Goal: Information Seeking & Learning: Learn about a topic

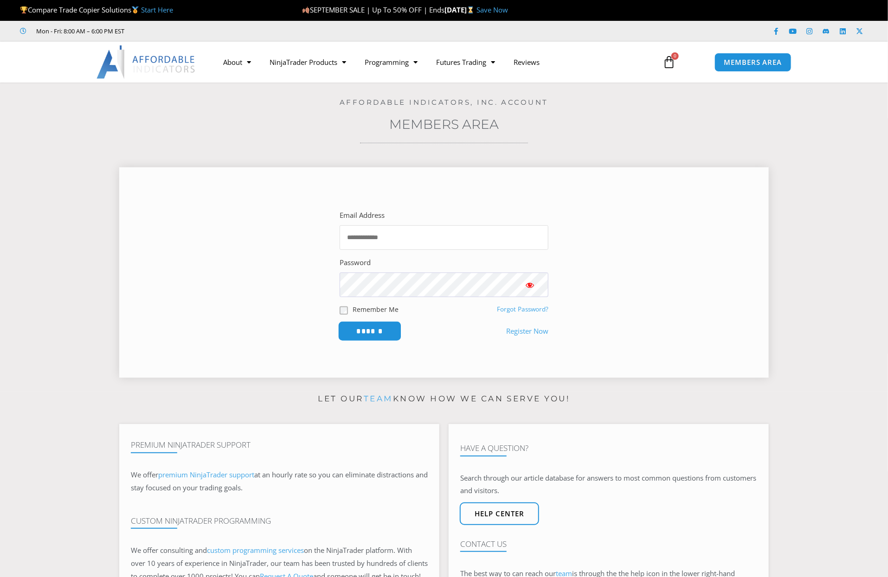
type input "**********"
click at [366, 332] on input "******" at bounding box center [370, 331] width 64 height 20
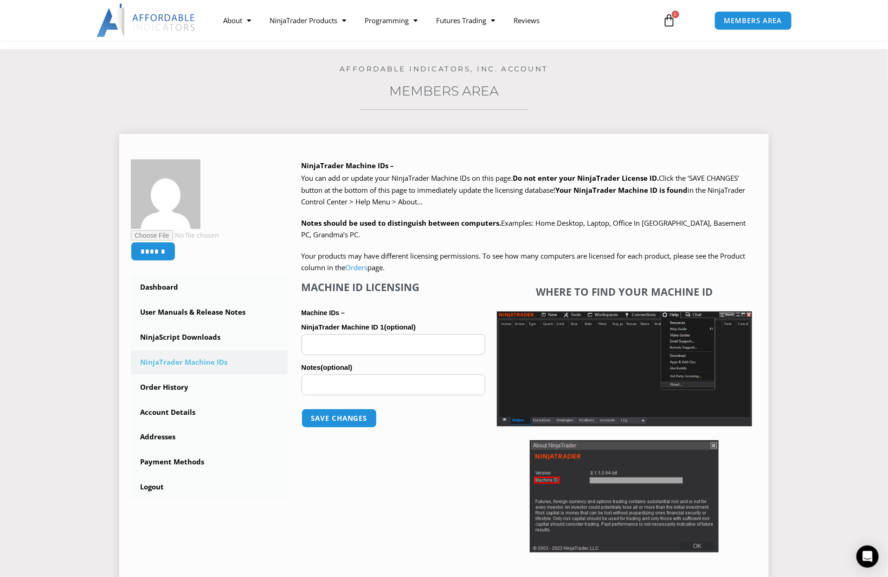
scroll to position [51, 0]
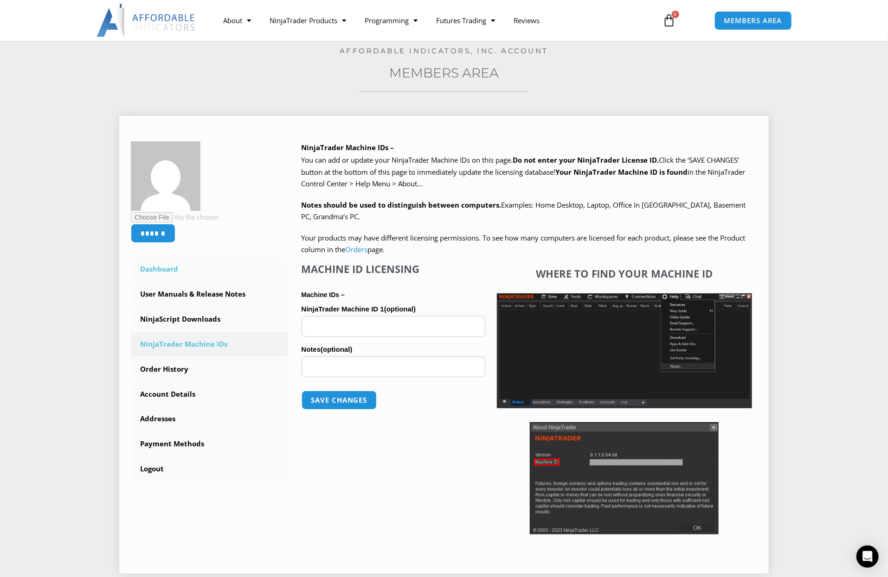
click at [160, 268] on link "Dashboard" at bounding box center [209, 269] width 157 height 24
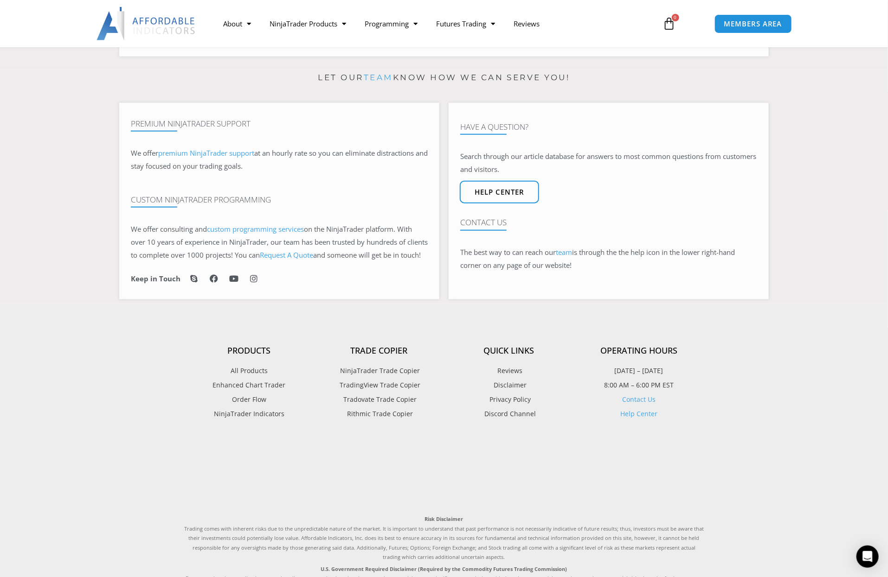
scroll to position [515, 0]
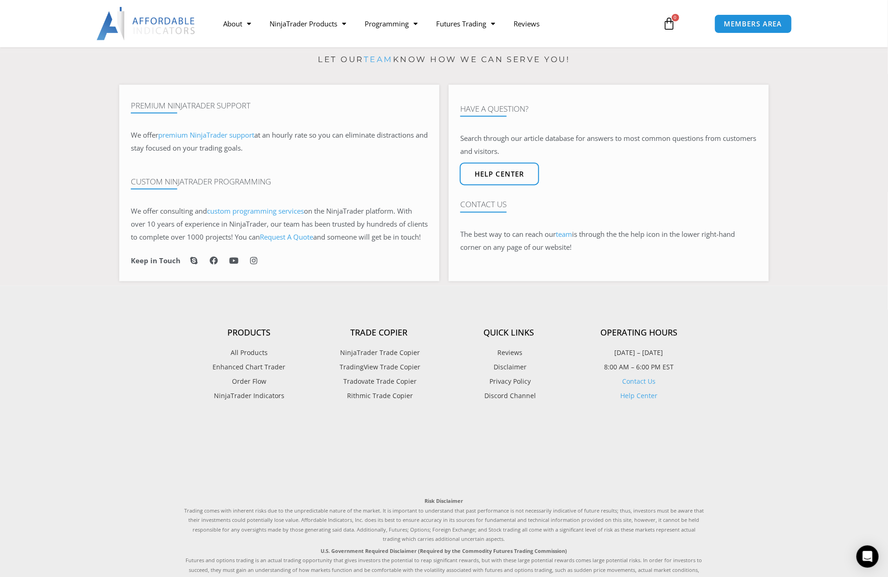
click at [377, 388] on span "Tradovate Trade Copier" at bounding box center [379, 382] width 76 height 12
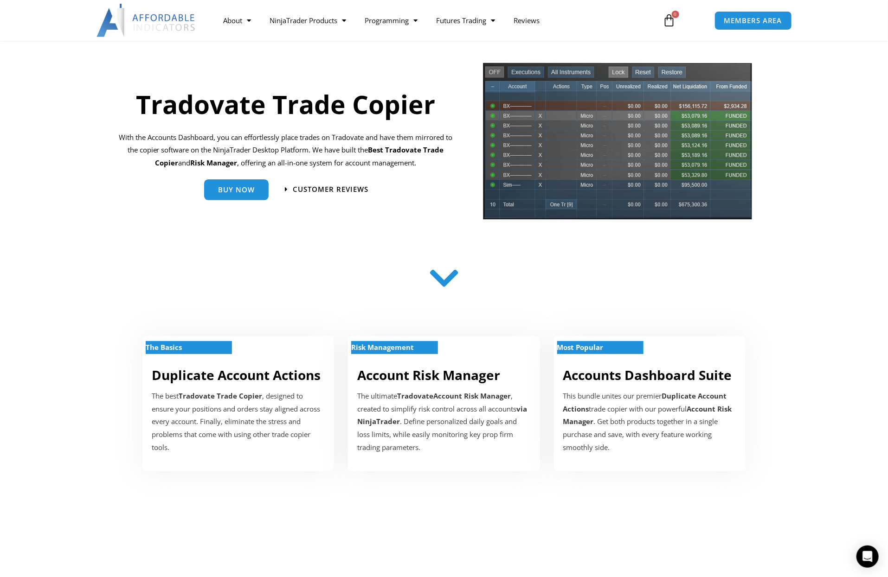
scroll to position [51, 0]
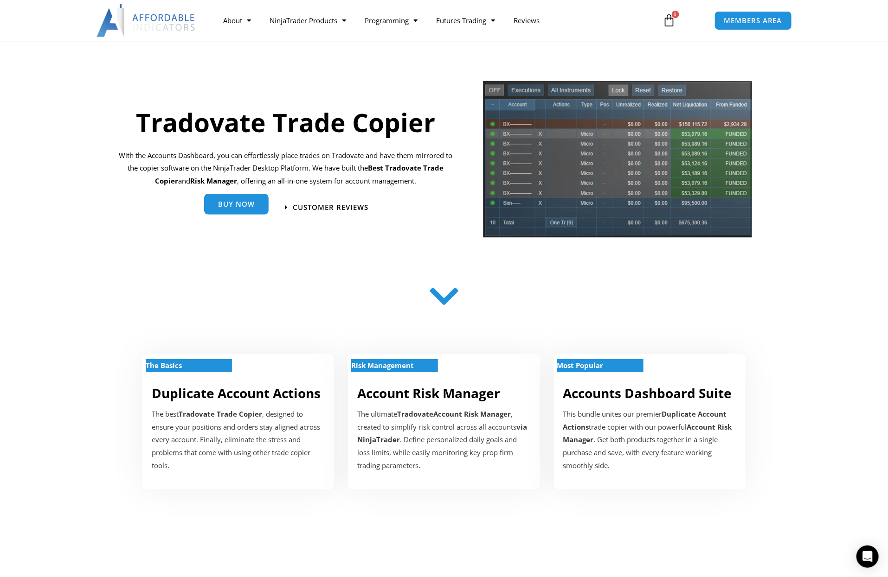
click at [240, 207] on span "Buy Now" at bounding box center [236, 204] width 37 height 7
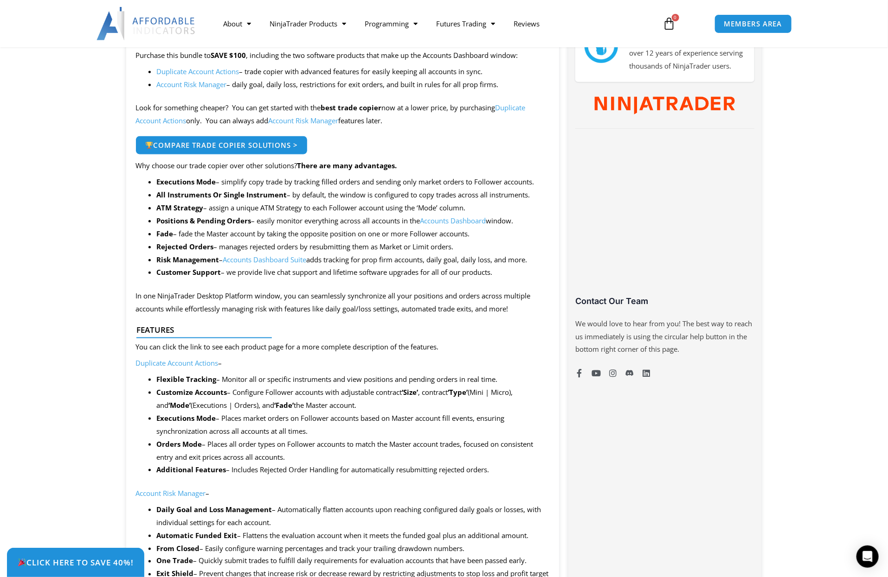
scroll to position [464, 0]
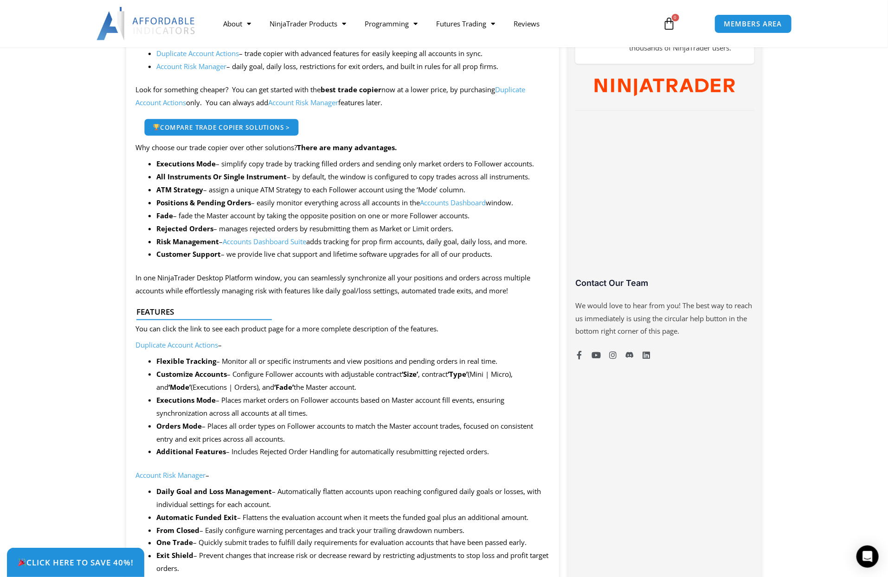
click at [215, 127] on span "Compare Trade Copier Solutions >" at bounding box center [221, 127] width 137 height 6
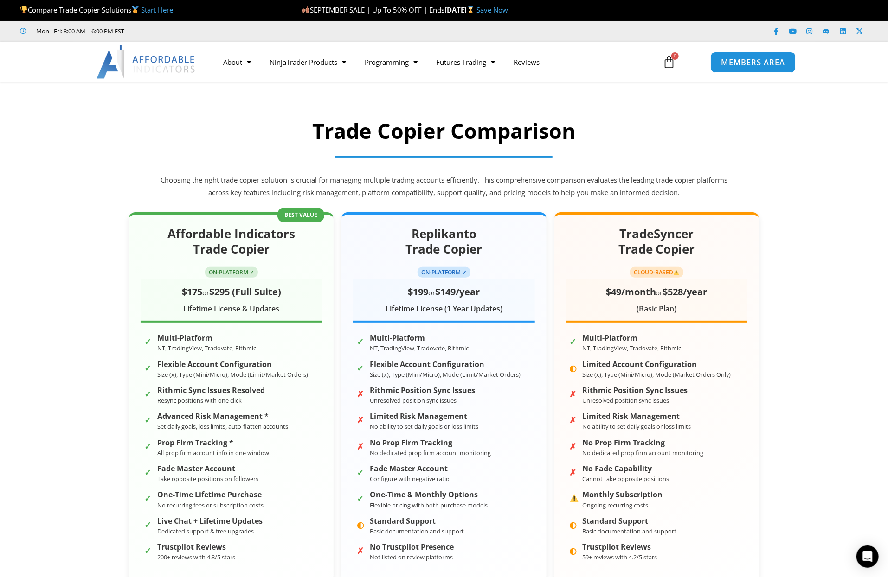
click at [734, 61] on span "MEMBERS AREA" at bounding box center [753, 62] width 64 height 8
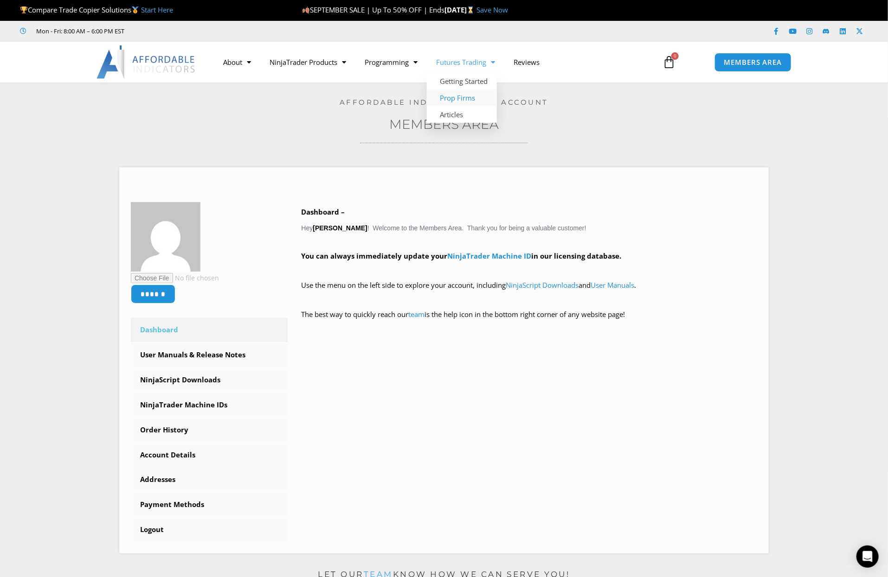
click at [460, 96] on link "Prop Firms" at bounding box center [462, 98] width 70 height 17
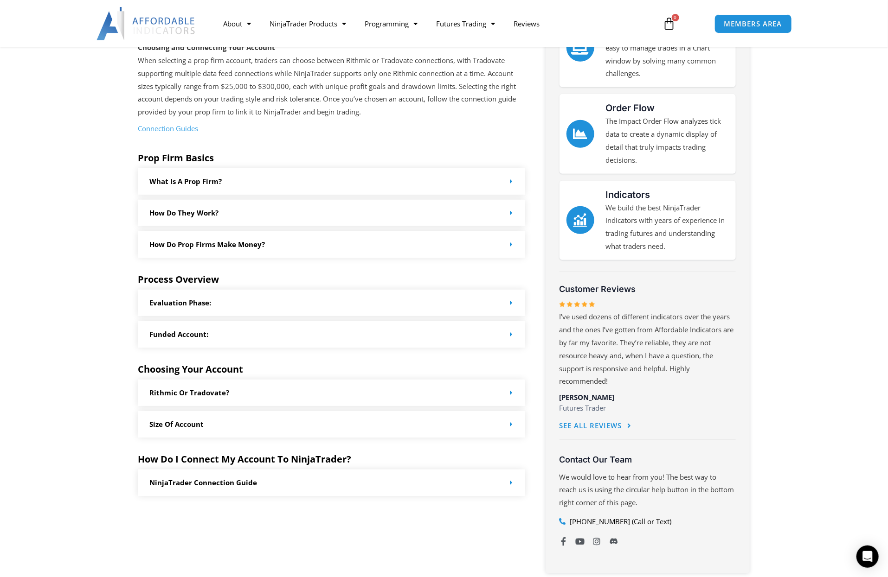
scroll to position [257, 0]
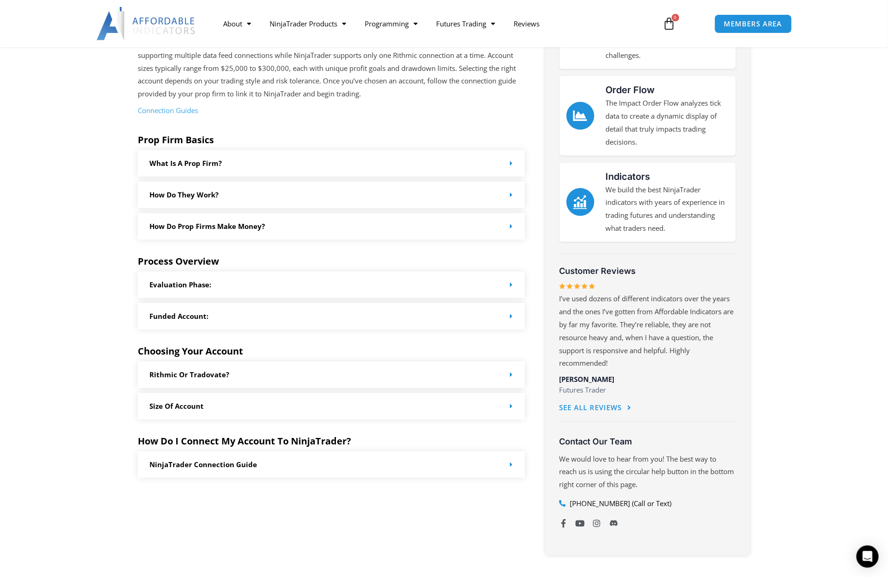
click at [505, 224] on div "How do Prop Firms make money?" at bounding box center [331, 226] width 387 height 26
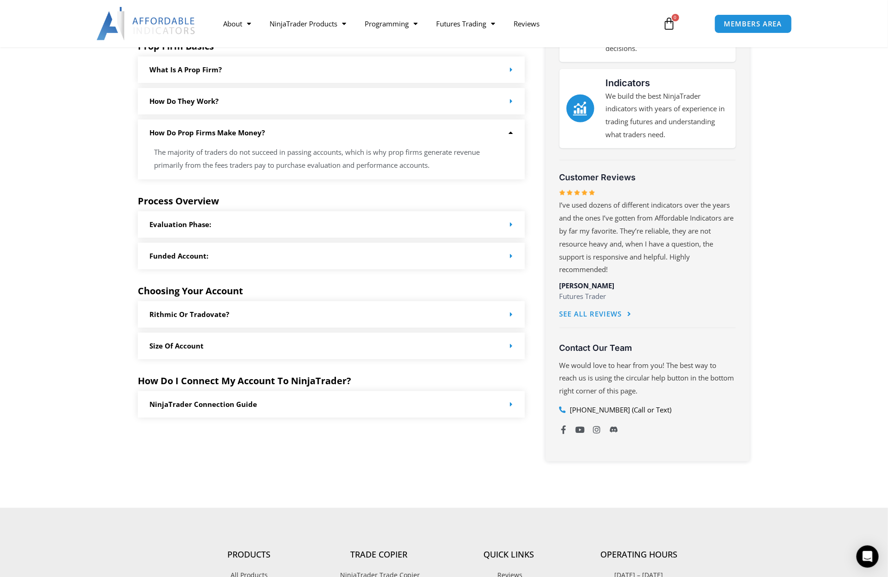
scroll to position [360, 0]
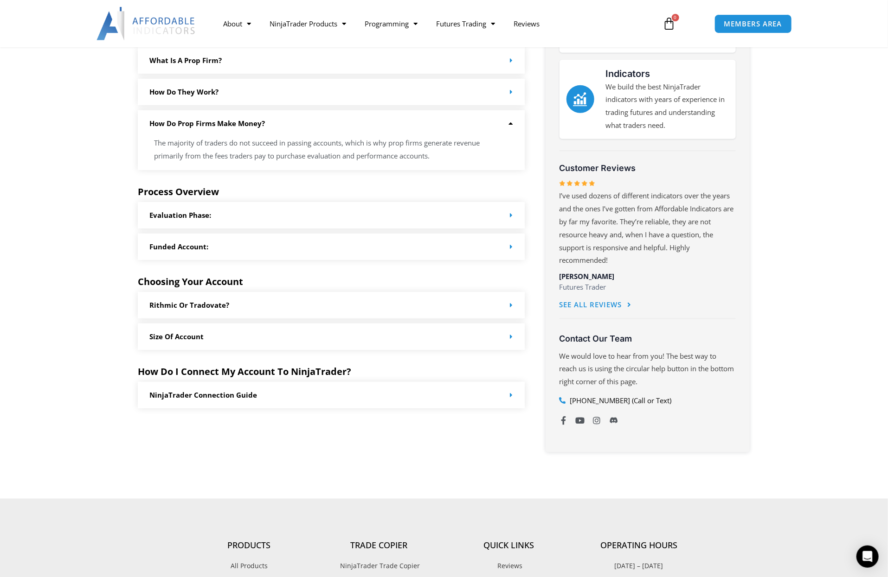
click at [511, 216] on icon at bounding box center [511, 215] width 3 height 7
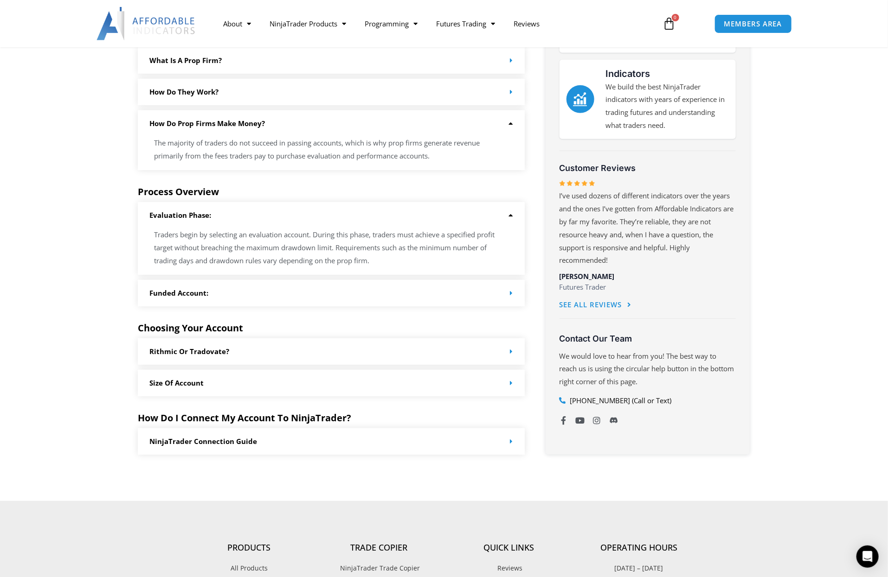
scroll to position [412, 0]
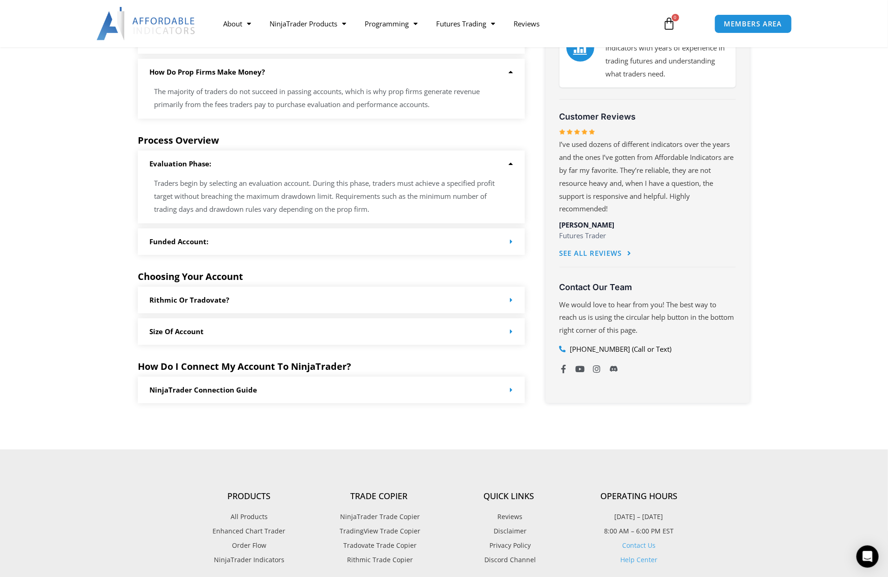
click at [512, 239] on icon at bounding box center [511, 241] width 3 height 7
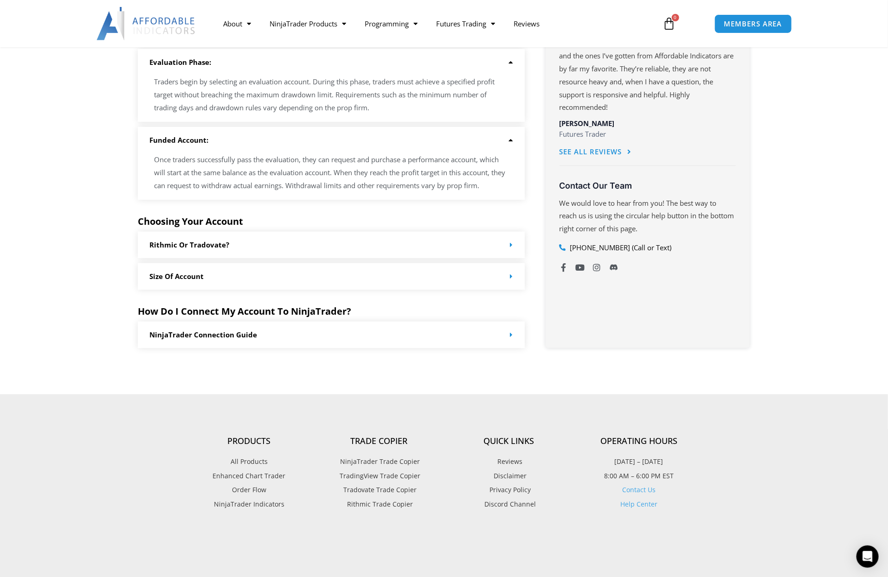
scroll to position [515, 0]
click at [509, 243] on span at bounding box center [509, 243] width 7 height 7
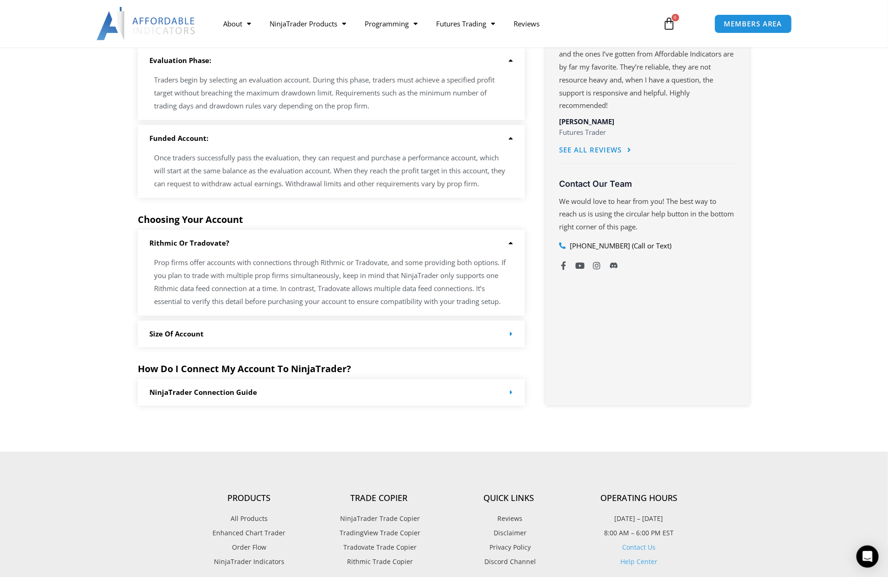
scroll to position [567, 0]
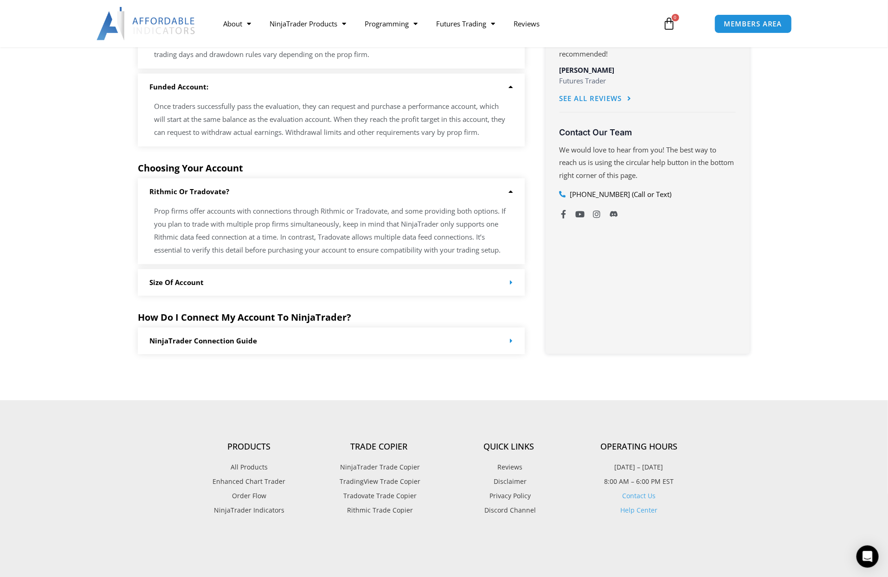
click at [511, 342] on icon at bounding box center [511, 341] width 3 height 7
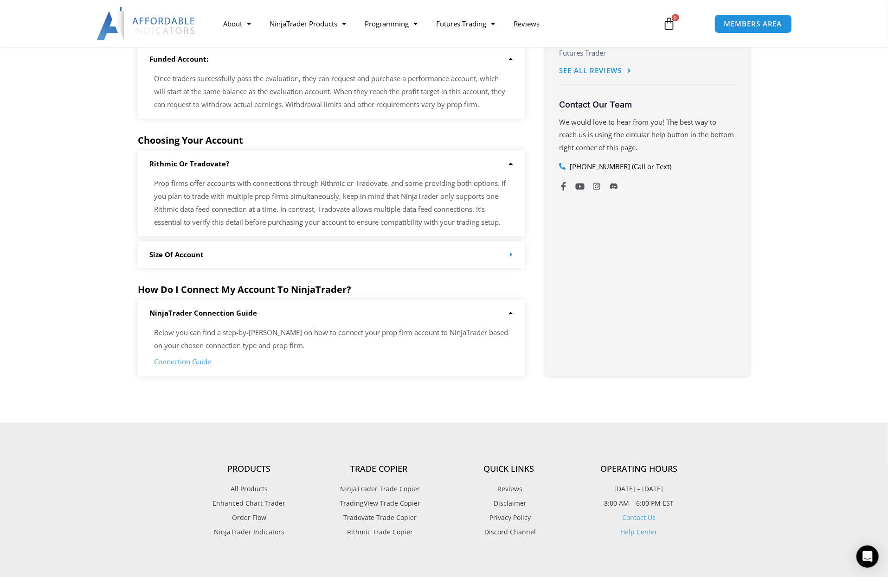
scroll to position [618, 0]
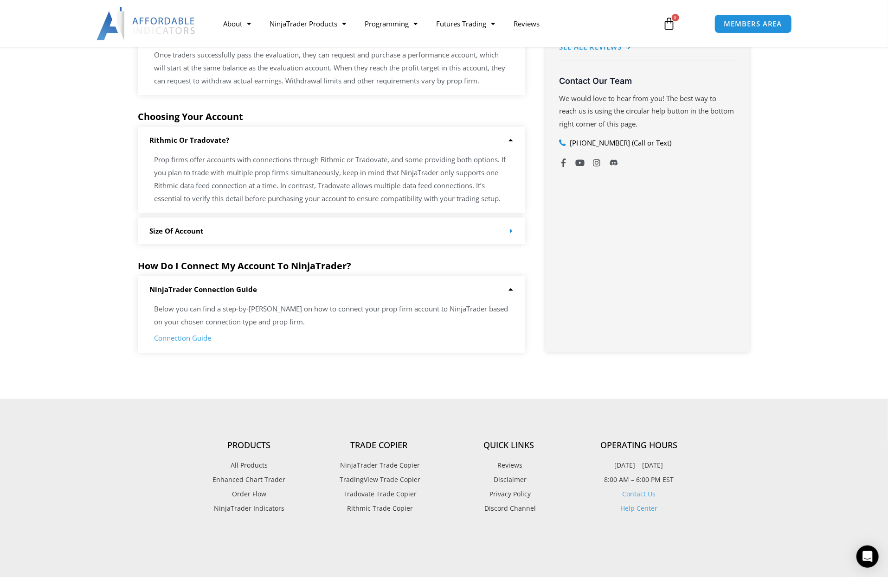
click at [194, 338] on link "Connection Guide" at bounding box center [182, 337] width 57 height 9
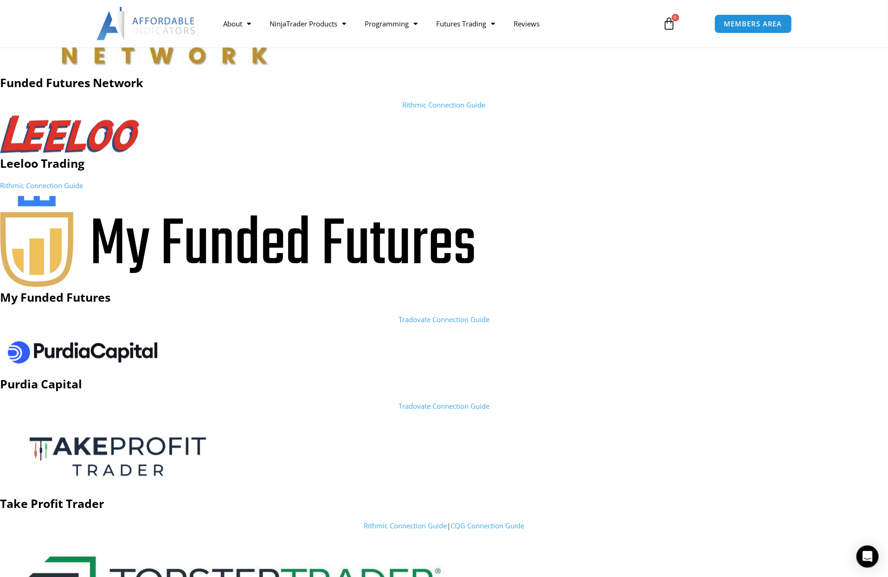
scroll to position [1082, 0]
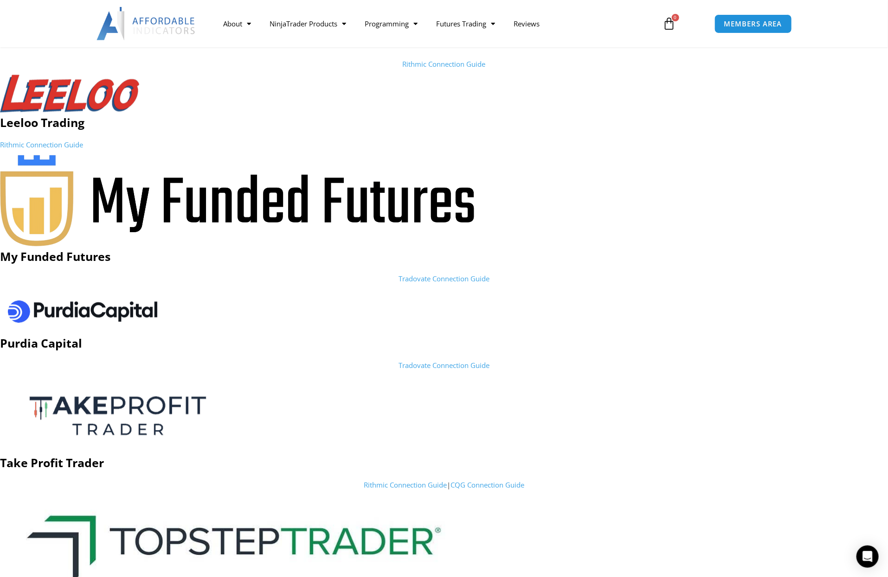
drag, startPoint x: 374, startPoint y: 297, endPoint x: 497, endPoint y: 295, distance: 123.4
click at [498, 295] on p at bounding box center [444, 311] width 888 height 44
